Goal: Information Seeking & Learning: Learn about a topic

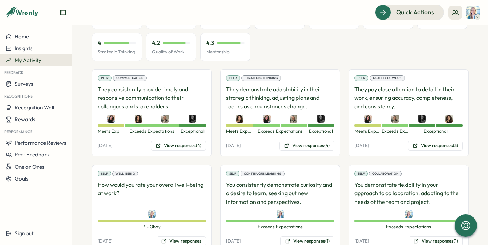
scroll to position [160, 0]
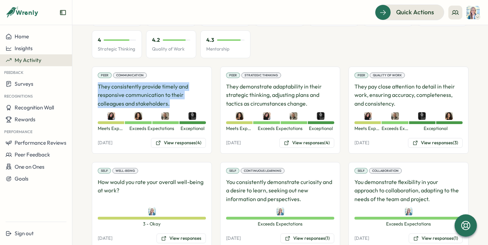
drag, startPoint x: 169, startPoint y: 104, endPoint x: 98, endPoint y: 86, distance: 73.2
click at [98, 86] on p "They consistently provide timely and responsive communication to their colleagu…" at bounding box center [152, 95] width 108 height 26
copy p "They consistently provide timely and responsive communication to their colleagu…"
click at [179, 141] on button "View responses (4)" at bounding box center [178, 143] width 55 height 10
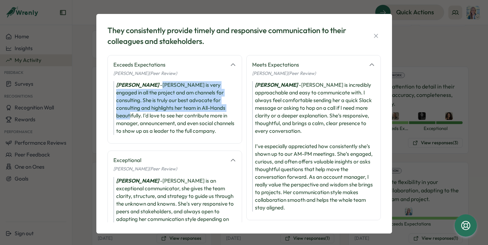
drag, startPoint x: 164, startPoint y: 85, endPoint x: 217, endPoint y: 107, distance: 57.2
click at [217, 107] on div "[PERSON_NAME] - [PERSON_NAME] is very engaged in all the project and am channel…" at bounding box center [174, 108] width 123 height 54
copy div "[PERSON_NAME] is very engaged in all the project and am channels for consulting…"
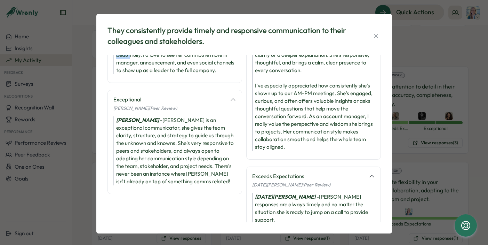
scroll to position [70, 0]
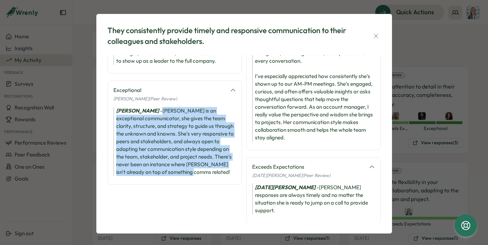
drag, startPoint x: 202, startPoint y: 172, endPoint x: 159, endPoint y: 111, distance: 74.8
click at [159, 111] on div "[PERSON_NAME] - [PERSON_NAME] is an exceptional communicator, she gives the tea…" at bounding box center [174, 141] width 123 height 69
copy div "[PERSON_NAME] is an exceptional communicator, she gives the team clarity, struc…"
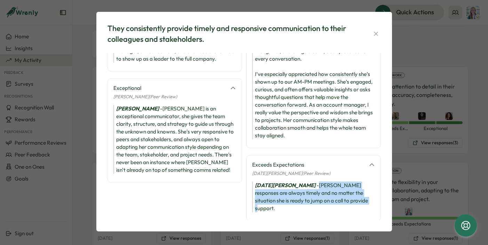
drag, startPoint x: 320, startPoint y: 201, endPoint x: 282, endPoint y: 185, distance: 41.3
click at [282, 185] on div "[DATE][PERSON_NAME] - [PERSON_NAME] responses are always timely and no matter t…" at bounding box center [313, 196] width 123 height 31
copy div "[PERSON_NAME] responses are always timely and no matter the situation she is re…"
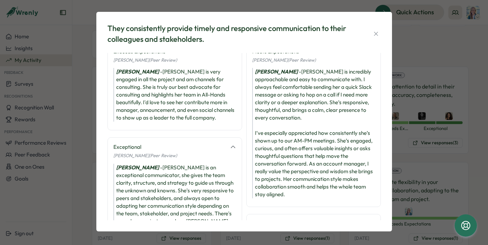
scroll to position [12, 0]
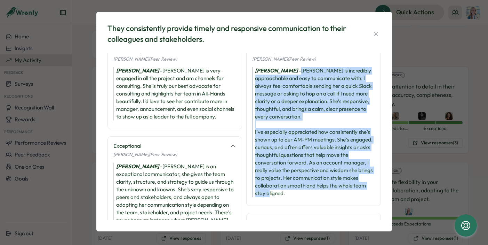
drag, startPoint x: 285, startPoint y: 69, endPoint x: 309, endPoint y: 191, distance: 123.8
click at [309, 191] on div "[PERSON_NAME] - [PERSON_NAME] is incredibly approachable and easy to communicat…" at bounding box center [313, 132] width 123 height 130
copy div "[PERSON_NAME] is incredibly approachable and easy to communicate with. I always…"
click at [374, 33] on icon "button" at bounding box center [376, 34] width 4 height 4
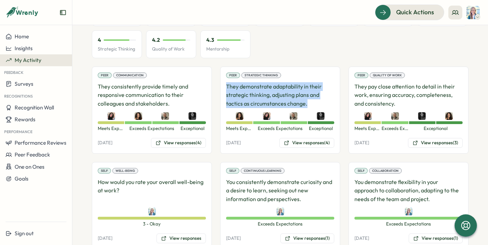
drag, startPoint x: 224, startPoint y: 87, endPoint x: 306, endPoint y: 103, distance: 83.9
click at [306, 103] on div "Peer Strategic Thinking They demonstrate adaptability in their strategic thinki…" at bounding box center [280, 109] width 120 height 87
copy p "They demonstrate adaptability in their strategic thinking, adjusting plans and …"
click at [303, 144] on button "View responses (4)" at bounding box center [306, 143] width 55 height 10
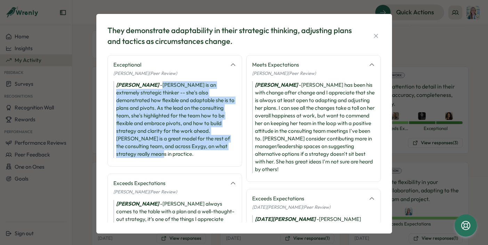
drag, startPoint x: 158, startPoint y: 85, endPoint x: 144, endPoint y: 159, distance: 75.7
click at [144, 159] on div "Exceptional [PERSON_NAME] (Peer Review) [PERSON_NAME] - [PERSON_NAME] is an ext…" at bounding box center [174, 111] width 135 height 112
copy div "[PERSON_NAME] is an extremely strategic thinker -- she's also demonstrated how …"
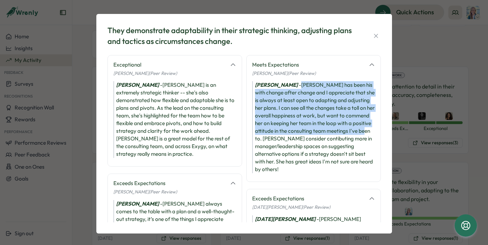
drag, startPoint x: 301, startPoint y: 85, endPoint x: 305, endPoint y: 139, distance: 54.4
click at [305, 139] on div "[PERSON_NAME] - [PERSON_NAME] has been his with change after change and I appre…" at bounding box center [313, 127] width 123 height 92
copy div "[PERSON_NAME] has been his with change after change and I appreciate that she i…"
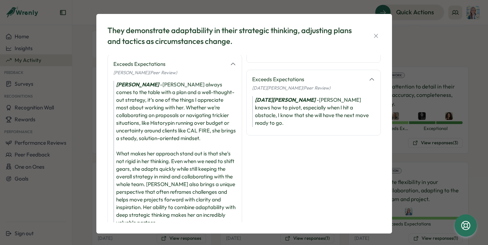
scroll to position [120, 0]
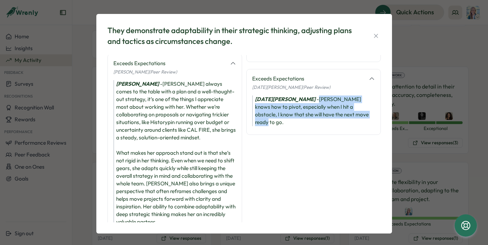
drag, startPoint x: 282, startPoint y: 100, endPoint x: 312, endPoint y: 112, distance: 32.8
click at [312, 112] on div "[DATE][PERSON_NAME] - [PERSON_NAME] knows how to pivot, especially when I hit a…" at bounding box center [313, 110] width 123 height 31
copy div "[PERSON_NAME] knows how to pivot, especially when I hit a obstacle, I know that…"
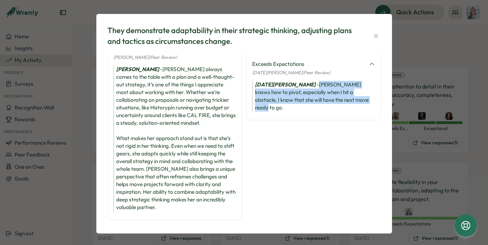
scroll to position [132, 0]
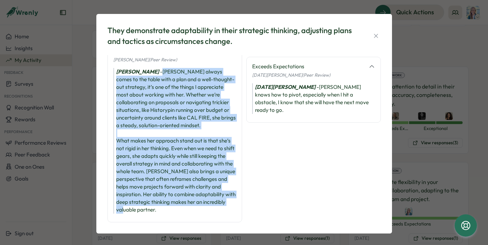
drag, startPoint x: 147, startPoint y: 71, endPoint x: 187, endPoint y: 207, distance: 141.7
click at [187, 207] on div "[PERSON_NAME] - [PERSON_NAME] always comes to the table with a plan and a well-…" at bounding box center [174, 140] width 123 height 145
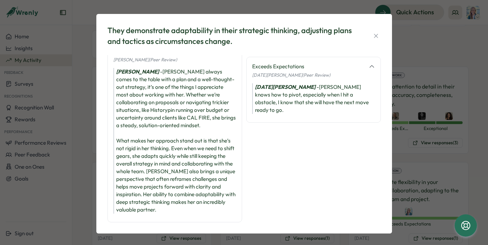
click at [414, 59] on div "They demonstrate adaptability in their strategic thinking, adjusting plans and …" at bounding box center [244, 122] width 488 height 245
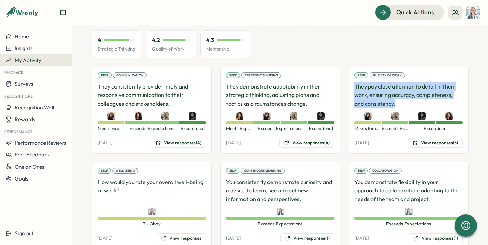
drag, startPoint x: 352, startPoint y: 86, endPoint x: 398, endPoint y: 104, distance: 48.6
click at [398, 104] on p "They pay close attention to detail in their work, ensuring accuracy, completene…" at bounding box center [408, 95] width 108 height 26
click at [423, 143] on button "View responses (3)" at bounding box center [435, 143] width 55 height 10
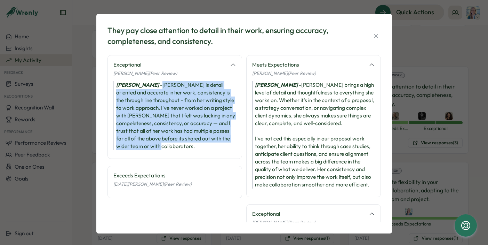
drag, startPoint x: 159, startPoint y: 85, endPoint x: 197, endPoint y: 145, distance: 71.3
click at [197, 145] on div "[PERSON_NAME] - [PERSON_NAME] is detail oriented and accurate in her work, cons…" at bounding box center [174, 115] width 123 height 69
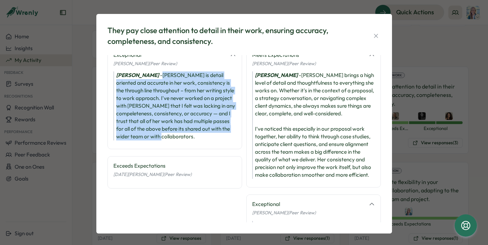
scroll to position [13, 0]
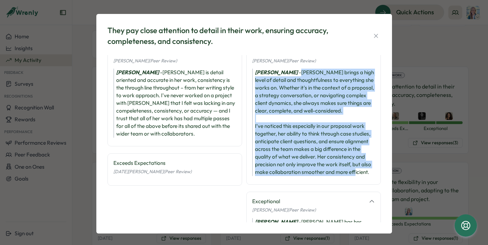
drag, startPoint x: 284, startPoint y: 72, endPoint x: 367, endPoint y: 168, distance: 127.3
click at [367, 168] on div "[PERSON_NAME] - [PERSON_NAME] brings a high level of detail and thoughtfulness …" at bounding box center [313, 122] width 123 height 107
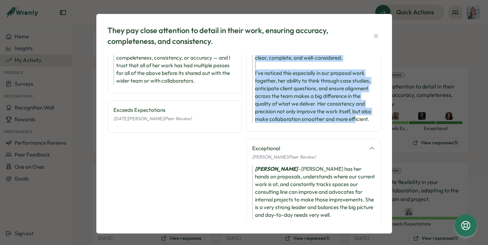
scroll to position [78, 0]
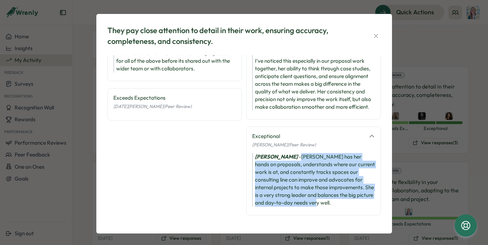
drag, startPoint x: 301, startPoint y: 157, endPoint x: 331, endPoint y: 203, distance: 55.3
click at [332, 203] on div "[PERSON_NAME] - [PERSON_NAME] has her hands on proposals, understands where our…" at bounding box center [313, 180] width 123 height 54
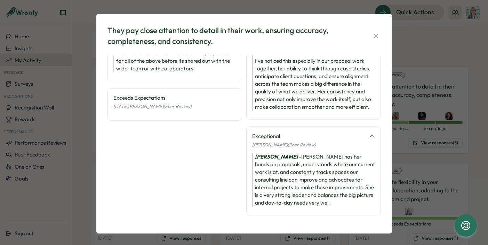
click at [401, 44] on div "They pay close attention to detail in their work, ensuring accuracy, completene…" at bounding box center [244, 122] width 488 height 245
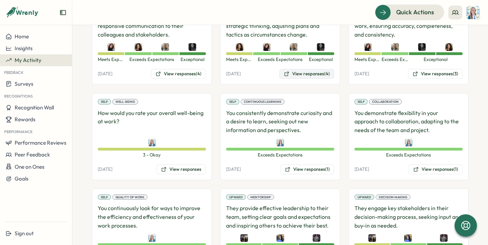
scroll to position [229, 0]
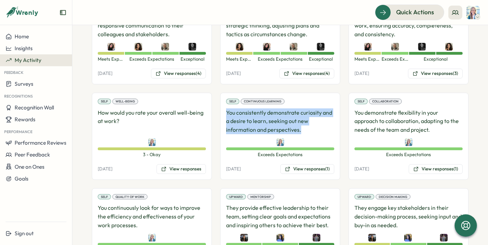
drag, startPoint x: 303, startPoint y: 133, endPoint x: 226, endPoint y: 114, distance: 79.3
click at [226, 114] on p "You consistently demonstrate curiosity and a desire to learn, seeking out new i…" at bounding box center [280, 121] width 108 height 26
click at [300, 167] on button "View responses (1)" at bounding box center [307, 169] width 54 height 10
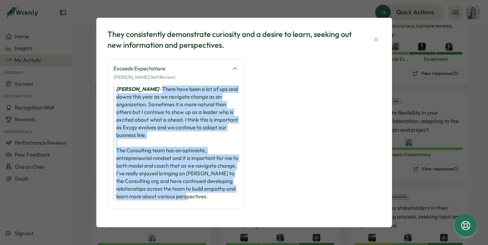
drag, startPoint x: 155, startPoint y: 88, endPoint x: 210, endPoint y: 195, distance: 120.4
click at [210, 195] on div "[PERSON_NAME] - There have been a lot of ups and downs this year as we navigate…" at bounding box center [175, 142] width 125 height 115
click at [378, 41] on icon "button" at bounding box center [376, 39] width 7 height 7
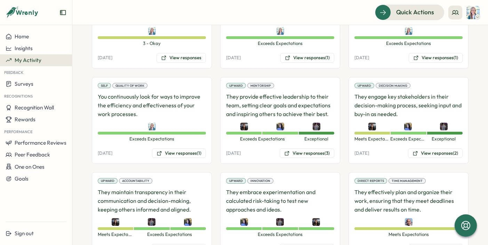
scroll to position [341, 0]
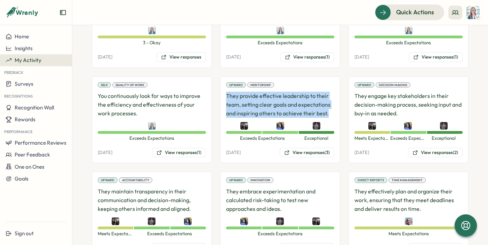
drag, startPoint x: 224, startPoint y: 94, endPoint x: 329, endPoint y: 114, distance: 106.9
click at [329, 114] on div "Upward Mentorship They provide effective leadership to their team, setting clea…" at bounding box center [280, 119] width 120 height 87
click at [297, 149] on button "View responses (3)" at bounding box center [307, 152] width 55 height 10
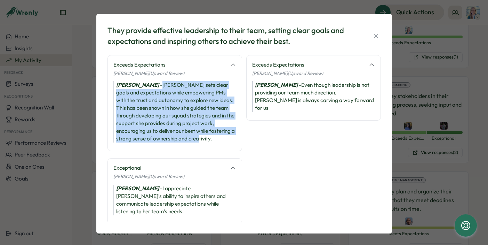
drag, startPoint x: 153, startPoint y: 85, endPoint x: 219, endPoint y: 139, distance: 85.7
click at [219, 139] on div "[PERSON_NAME] - [PERSON_NAME] sets clear goals and expectations while empowerin…" at bounding box center [174, 111] width 123 height 61
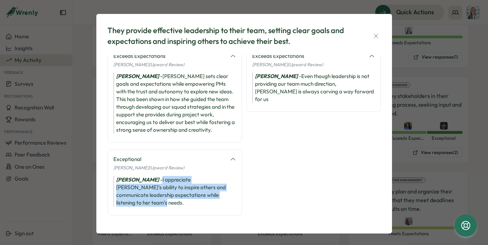
drag, startPoint x: 177, startPoint y: 181, endPoint x: 195, endPoint y: 200, distance: 25.9
click at [195, 200] on div "[PERSON_NAME] - I appreciate [PERSON_NAME]’s ability to inspire others and comm…" at bounding box center [174, 191] width 123 height 31
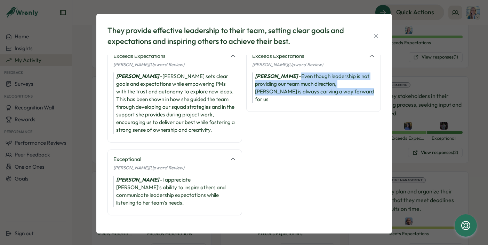
drag, startPoint x: 293, startPoint y: 77, endPoint x: 345, endPoint y: 94, distance: 54.6
click at [345, 94] on div "[PERSON_NAME] - Even though leadership is not providing our team much direction…" at bounding box center [313, 87] width 123 height 31
click at [373, 33] on icon "button" at bounding box center [376, 35] width 7 height 7
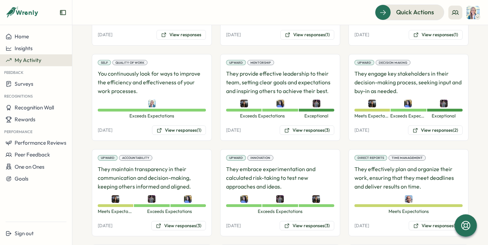
scroll to position [367, 0]
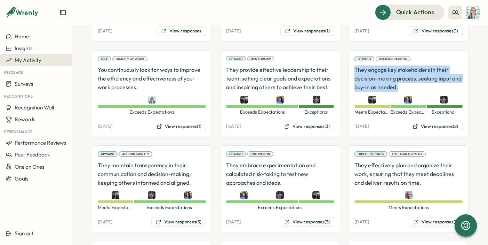
drag, startPoint x: 400, startPoint y: 87, endPoint x: 353, endPoint y: 72, distance: 49.1
click at [354, 72] on p "They engage key stakeholders in their decision-making process, seeking input an…" at bounding box center [408, 78] width 108 height 26
click at [436, 123] on button "View responses (2)" at bounding box center [435, 126] width 55 height 10
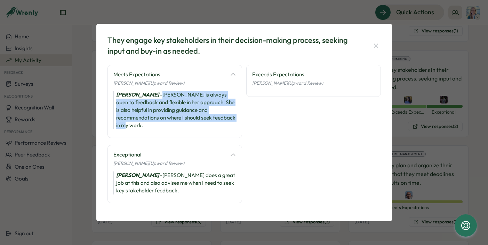
drag, startPoint x: 156, startPoint y: 99, endPoint x: 223, endPoint y: 128, distance: 73.7
click at [223, 128] on div "Meets Expectations [PERSON_NAME] (Upward Review) [PERSON_NAME] - [PERSON_NAME] …" at bounding box center [174, 101] width 135 height 73
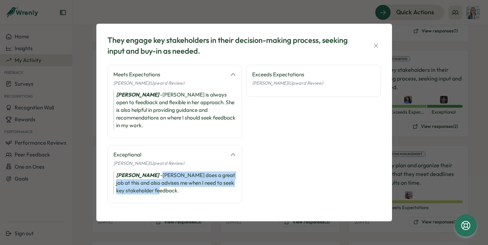
drag, startPoint x: 181, startPoint y: 171, endPoint x: 181, endPoint y: 187, distance: 16.0
click at [181, 187] on div "[PERSON_NAME] does a great job at this and also advises me when I need to seek …" at bounding box center [174, 182] width 123 height 23
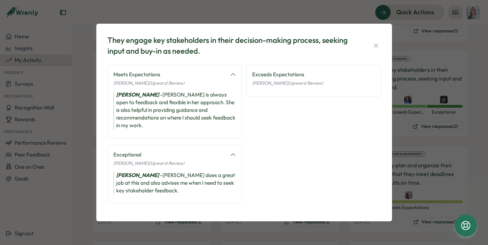
click at [420, 61] on div "They engage key stakeholders in their decision-making process, seeking input an…" at bounding box center [244, 122] width 488 height 245
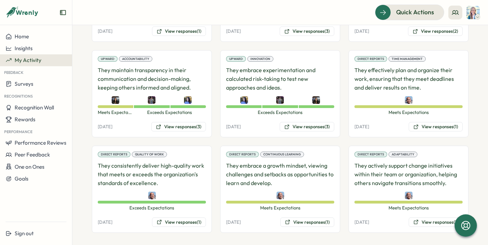
scroll to position [466, 0]
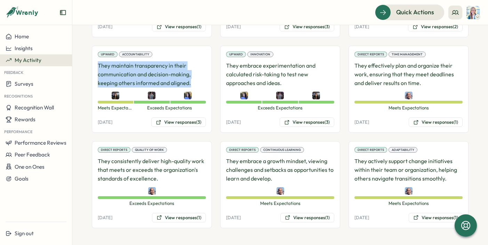
drag, startPoint x: 97, startPoint y: 65, endPoint x: 197, endPoint y: 86, distance: 101.2
click at [197, 86] on div "Upward Accountability They maintain transparency in their communication and dec…" at bounding box center [152, 89] width 120 height 87
click at [171, 126] on button "View responses (3)" at bounding box center [178, 122] width 55 height 10
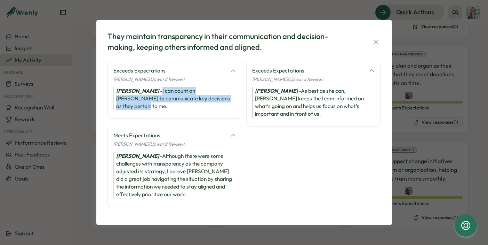
drag, startPoint x: 180, startPoint y: 91, endPoint x: 184, endPoint y: 104, distance: 13.0
click at [184, 104] on div "[PERSON_NAME] - I can count on [PERSON_NAME] to communicate key decisions as th…" at bounding box center [174, 98] width 123 height 23
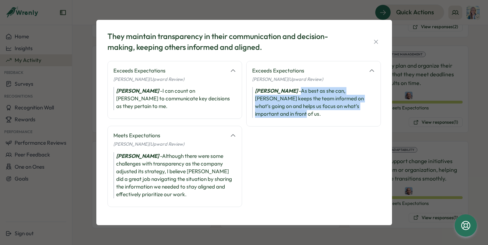
drag, startPoint x: 297, startPoint y: 91, endPoint x: 362, endPoint y: 106, distance: 67.2
click at [362, 106] on div "[PERSON_NAME] - As best as she can, [PERSON_NAME] keeps the team informed on wh…" at bounding box center [313, 102] width 123 height 31
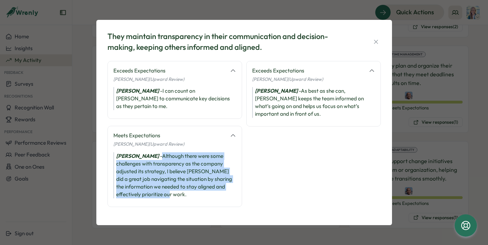
drag, startPoint x: 155, startPoint y: 157, endPoint x: 189, endPoint y: 195, distance: 51.1
click at [189, 195] on div "[PERSON_NAME] - Although there were some challenges with transparency as the co…" at bounding box center [174, 175] width 123 height 46
click at [379, 39] on icon "button" at bounding box center [376, 41] width 7 height 7
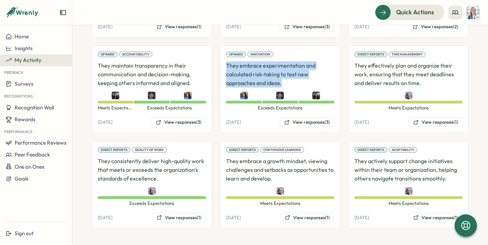
drag, startPoint x: 284, startPoint y: 83, endPoint x: 223, endPoint y: 69, distance: 62.7
click at [222, 69] on div "Upward Innovation They embrace experimentation and calculated risk-taking to te…" at bounding box center [280, 89] width 120 height 87
click at [318, 123] on button "View responses (3)" at bounding box center [307, 122] width 55 height 10
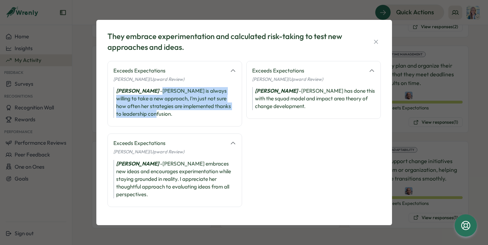
drag, startPoint x: 158, startPoint y: 92, endPoint x: 171, endPoint y: 115, distance: 26.8
click at [171, 115] on div "[PERSON_NAME] - [PERSON_NAME] is always willing to take a new approach, I’m jus…" at bounding box center [174, 102] width 123 height 31
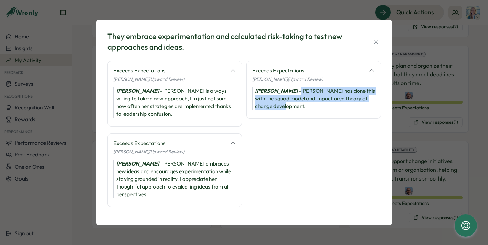
drag, startPoint x: 320, startPoint y: 90, endPoint x: 321, endPoint y: 111, distance: 20.2
click at [321, 111] on div "Exceeds Expectations [PERSON_NAME] (Upward Review) [PERSON_NAME] has done this …" at bounding box center [313, 90] width 135 height 58
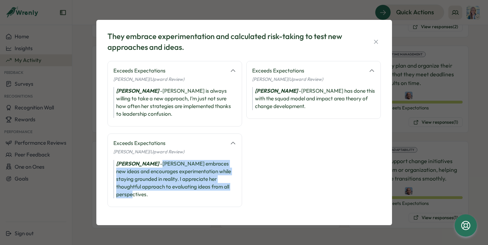
drag, startPoint x: 155, startPoint y: 165, endPoint x: 168, endPoint y: 194, distance: 32.2
click at [168, 194] on div "[PERSON_NAME] - [PERSON_NAME] embraces new ideas and encourages experimentation…" at bounding box center [174, 179] width 123 height 38
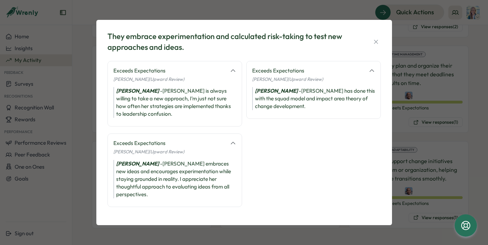
click at [408, 65] on div "They embrace experimentation and calculated risk-taking to test new approaches …" at bounding box center [244, 122] width 488 height 245
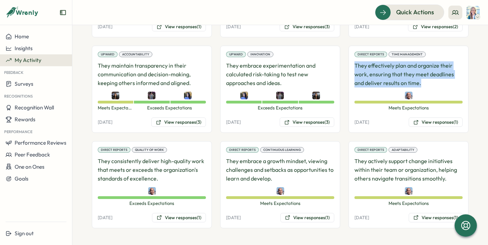
drag, startPoint x: 351, startPoint y: 63, endPoint x: 419, endPoint y: 83, distance: 70.9
click at [419, 83] on div "Direct Reports Time Management They effectively plan and organize their work, e…" at bounding box center [409, 89] width 120 height 87
click at [433, 123] on button "View responses (1)" at bounding box center [436, 122] width 54 height 10
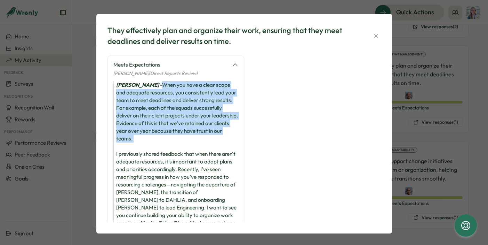
drag, startPoint x: 141, startPoint y: 84, endPoint x: 158, endPoint y: 144, distance: 62.5
click at [158, 144] on div "[PERSON_NAME] - When you have a clear scope and adequate resources, you consist…" at bounding box center [175, 157] width 125 height 153
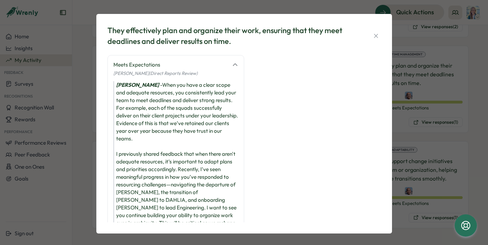
click at [424, 78] on div "They effectively plan and organize their work, ensuring that they meet deadline…" at bounding box center [244, 122] width 488 height 245
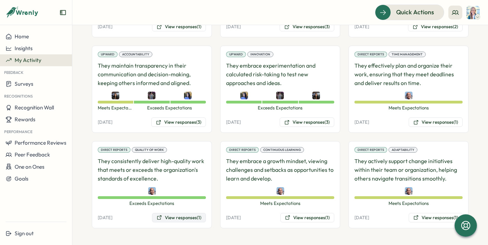
click at [183, 219] on button "View responses (1)" at bounding box center [179, 218] width 54 height 10
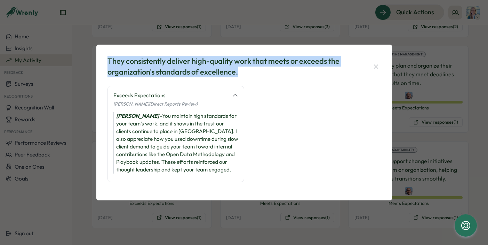
drag, startPoint x: 109, startPoint y: 61, endPoint x: 242, endPoint y: 73, distance: 134.1
click at [242, 73] on div "They consistently deliver high-quality work that meets or exceeds the organizat…" at bounding box center [230, 67] width 247 height 22
click at [377, 66] on icon "button" at bounding box center [376, 66] width 7 height 7
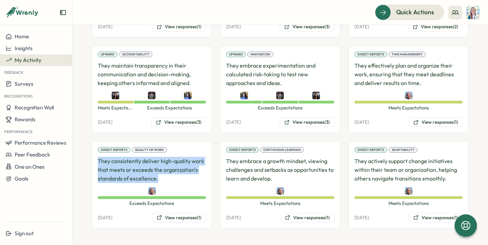
drag, startPoint x: 98, startPoint y: 162, endPoint x: 170, endPoint y: 179, distance: 74.8
click at [170, 179] on p "They consistently deliver high-quality work that meets or exceeds the organizat…" at bounding box center [152, 170] width 108 height 26
click at [170, 220] on button "View responses (1)" at bounding box center [179, 218] width 54 height 10
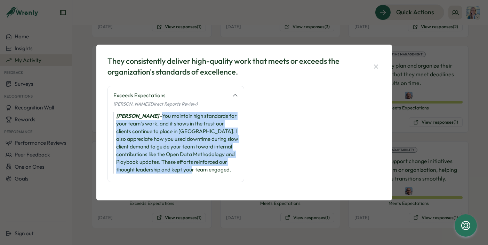
drag, startPoint x: 143, startPoint y: 115, endPoint x: 180, endPoint y: 171, distance: 67.1
click at [180, 171] on div "[PERSON_NAME] - You maintain high standards for your team’s work, and it shows …" at bounding box center [175, 142] width 125 height 61
click at [374, 64] on icon "button" at bounding box center [376, 66] width 7 height 7
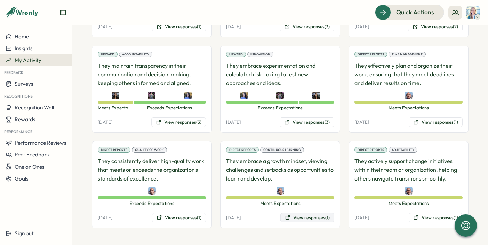
click at [309, 216] on button "View responses (1)" at bounding box center [307, 218] width 54 height 10
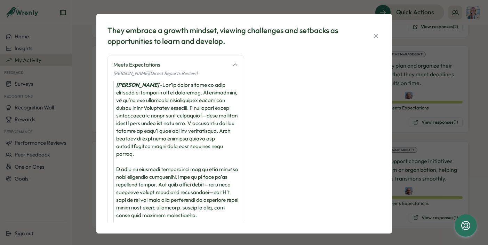
click at [429, 95] on div "They embrace a growth mindset, viewing challenges and setbacks as opportunities…" at bounding box center [244, 122] width 488 height 245
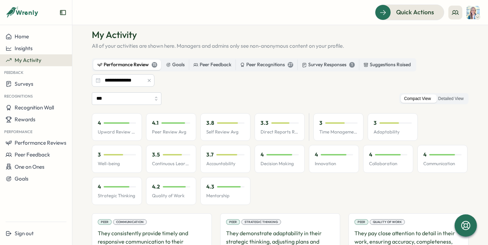
scroll to position [0, 0]
